Goal: Task Accomplishment & Management: Manage account settings

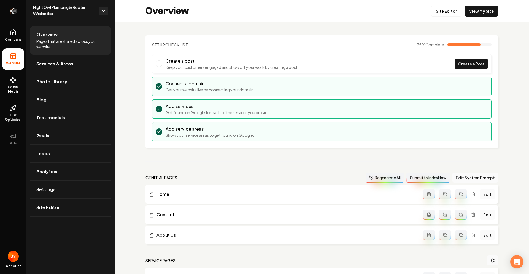
click at [5, 9] on link "Return to dashboard" at bounding box center [13, 11] width 26 height 22
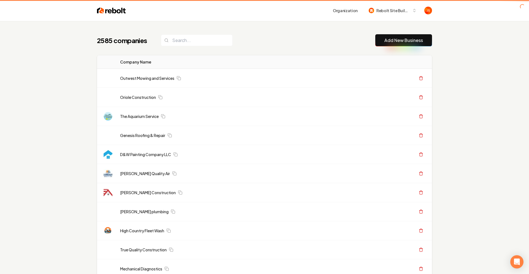
click at [8, 13] on header "Organization Rebolt Site Builder" at bounding box center [264, 10] width 529 height 21
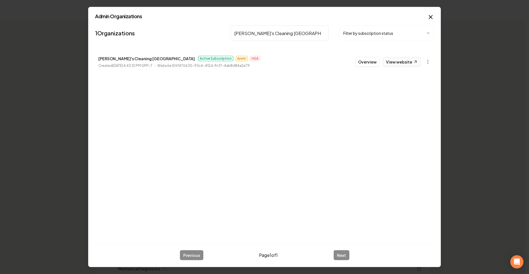
type input "Ruby's Cleaning San Diego"
click at [399, 63] on link "View website" at bounding box center [402, 61] width 38 height 9
click at [368, 58] on button "Overview" at bounding box center [367, 62] width 25 height 10
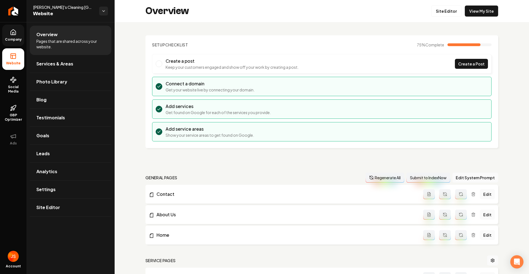
click at [7, 43] on link "Company" at bounding box center [13, 36] width 22 height 22
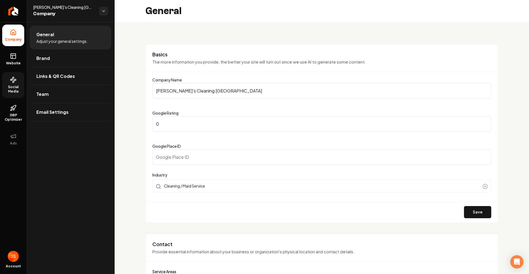
click at [15, 76] on link "Social Media" at bounding box center [13, 85] width 22 height 26
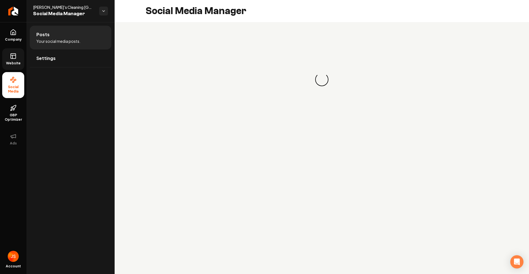
click at [9, 60] on link "Website" at bounding box center [13, 59] width 22 height 22
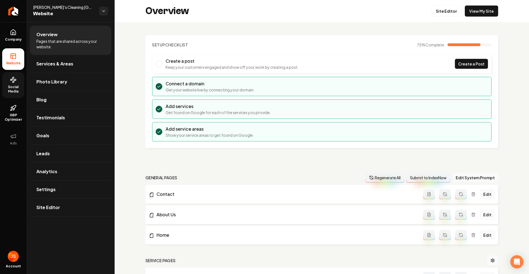
click at [15, 85] on span "Social Media" at bounding box center [13, 89] width 22 height 9
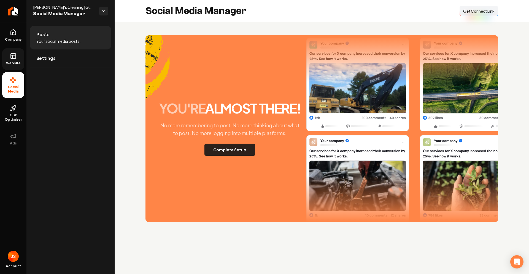
click at [226, 149] on button "Complete Setup" at bounding box center [230, 149] width 51 height 12
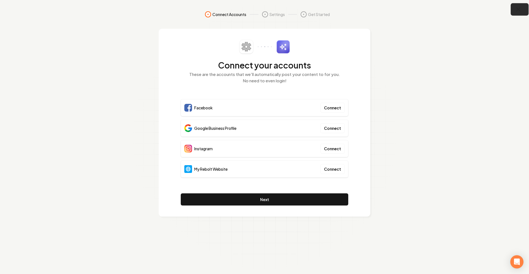
click at [520, 4] on button "button" at bounding box center [520, 9] width 18 height 12
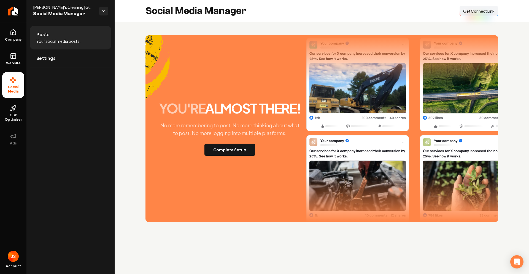
click at [337, 13] on div "Social Media Manager Connect Link Get Connect Link" at bounding box center [322, 11] width 415 height 22
